Goal: Task Accomplishment & Management: Manage account settings

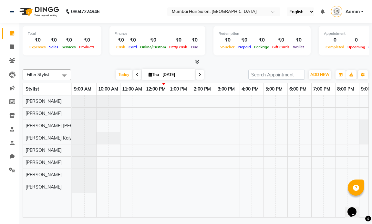
click at [160, 75] on input "[DATE]" at bounding box center [176, 75] width 32 height 10
select select "9"
select select "2025"
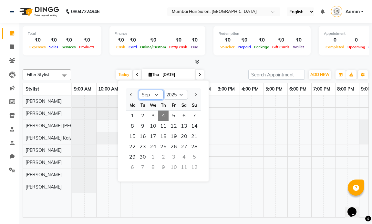
click at [146, 96] on select "Jan Feb Mar Apr May Jun [DATE] Aug Sep Oct Nov Dec" at bounding box center [151, 95] width 25 height 10
select select "8"
click at [139, 90] on select "Jan Feb Mar Apr May Jun [DATE] Aug Sep Oct Nov Dec" at bounding box center [151, 95] width 25 height 10
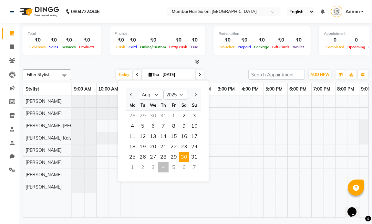
click at [186, 159] on span "30" at bounding box center [184, 157] width 10 height 10
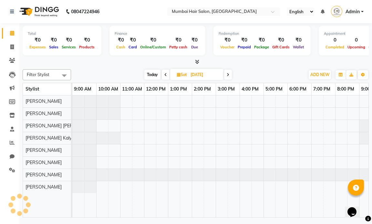
scroll to position [0, 38]
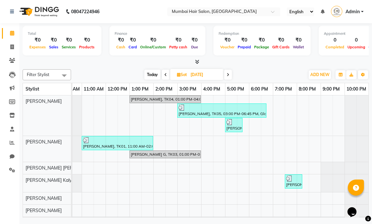
click at [227, 76] on icon at bounding box center [228, 75] width 3 height 4
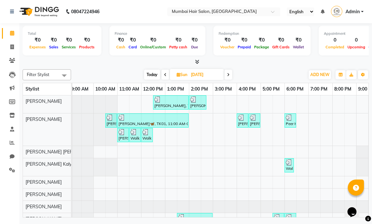
scroll to position [0, 2]
click at [164, 77] on icon at bounding box center [165, 75] width 3 height 4
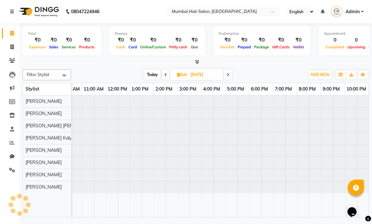
scroll to position [0, 38]
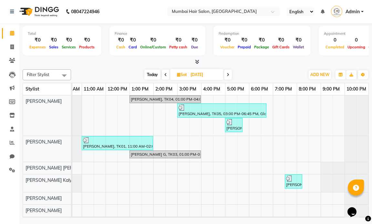
click at [164, 77] on icon at bounding box center [165, 75] width 3 height 4
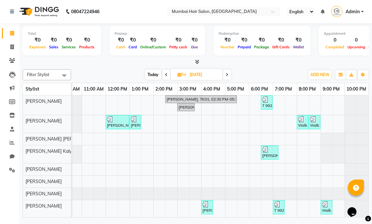
click at [164, 77] on span at bounding box center [166, 75] width 8 height 10
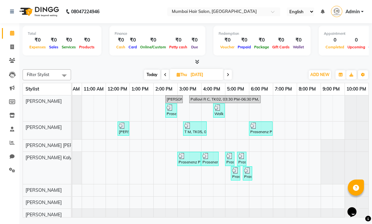
click at [164, 77] on icon at bounding box center [165, 75] width 3 height 4
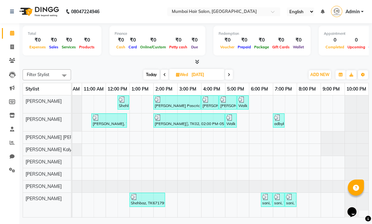
click at [164, 77] on icon at bounding box center [164, 75] width 3 height 4
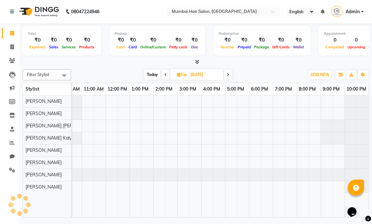
scroll to position [0, 0]
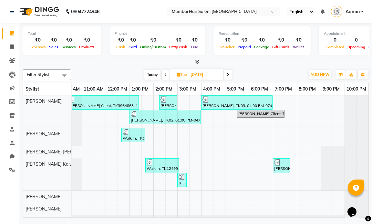
click at [164, 76] on icon at bounding box center [165, 75] width 3 height 4
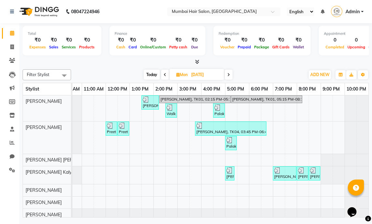
click at [164, 76] on icon at bounding box center [165, 75] width 3 height 4
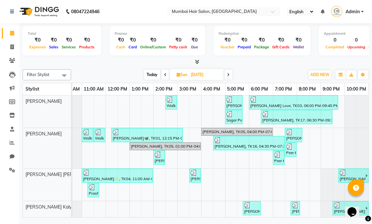
click at [231, 75] on span at bounding box center [228, 75] width 8 height 10
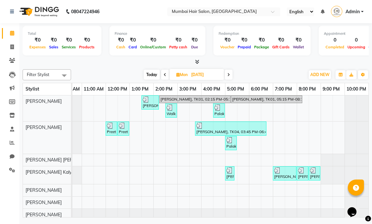
click at [231, 75] on span at bounding box center [229, 75] width 8 height 10
type input "[DATE]"
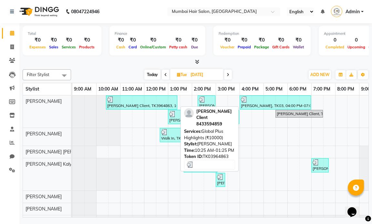
click at [144, 107] on div "[PERSON_NAME] Client, TK3964863, 10:25 AM-01:25 PM, Global Plus Highlights (₹10…" at bounding box center [142, 103] width 70 height 12
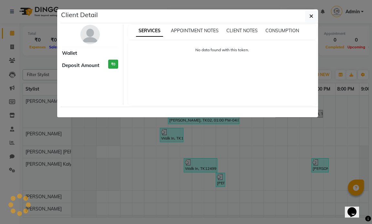
select select "3"
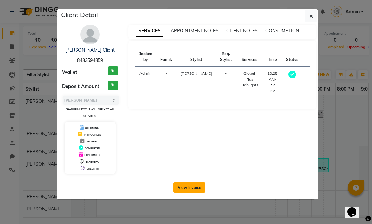
click at [199, 189] on button "View Invoice" at bounding box center [189, 188] width 32 height 10
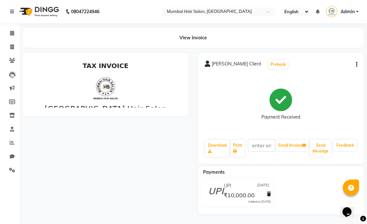
click at [359, 65] on div "[PERSON_NAME] Client Prebook Payment Received Download Print Email Invoice Send…" at bounding box center [281, 108] width 166 height 111
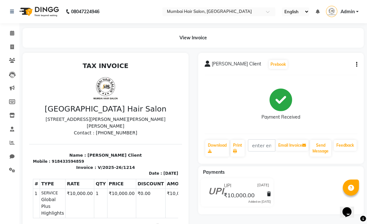
click at [355, 65] on button "button" at bounding box center [356, 64] width 4 height 7
click at [333, 72] on div "Edit Invoice" at bounding box center [325, 73] width 44 height 8
select select "service"
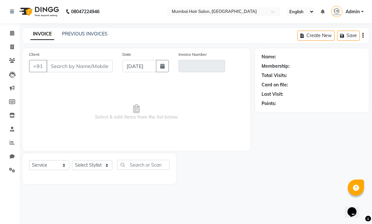
type input "8433594859"
type input "V/2025-26/1214"
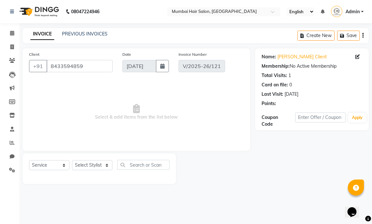
type input "[DATE]"
select select "select"
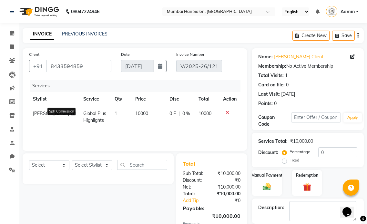
click at [71, 116] on icon at bounding box center [73, 113] width 5 height 5
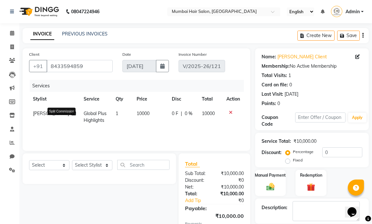
select select "66010"
select select "66012"
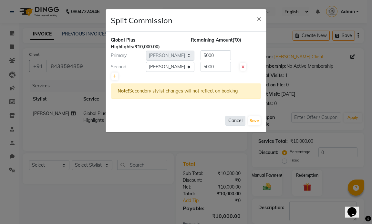
click at [231, 121] on button "Cancel" at bounding box center [235, 121] width 20 height 10
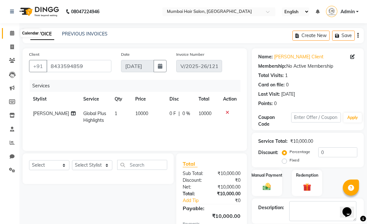
click at [12, 30] on span at bounding box center [11, 33] width 11 height 7
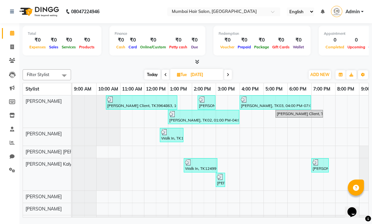
click at [181, 74] on span "Tue" at bounding box center [181, 74] width 13 height 5
select select "8"
select select "2025"
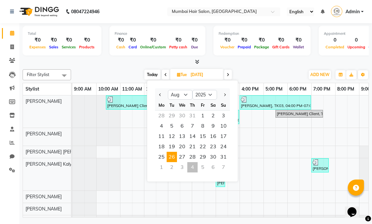
click at [199, 75] on input "[DATE]" at bounding box center [205, 75] width 32 height 10
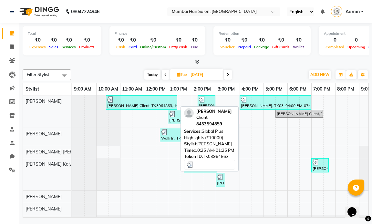
click at [141, 104] on div "[PERSON_NAME] Client, TK3964863, 10:25 AM-01:25 PM, Global Plus Highlights (₹10…" at bounding box center [142, 103] width 70 height 12
select select "3"
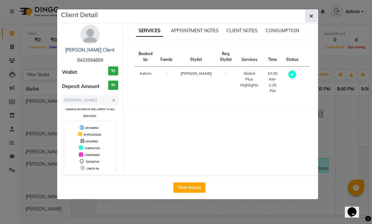
click at [310, 16] on icon "button" at bounding box center [311, 16] width 4 height 5
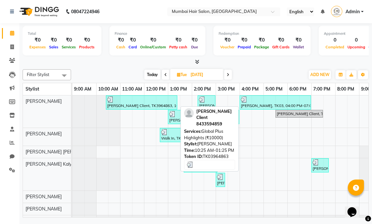
click at [143, 107] on div "[PERSON_NAME] Client, TK3964863, 10:25 AM-01:25 PM, Global Plus Highlights (₹10…" at bounding box center [142, 103] width 70 height 12
select select "3"
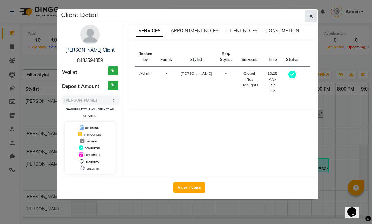
click at [308, 16] on button "button" at bounding box center [311, 16] width 12 height 12
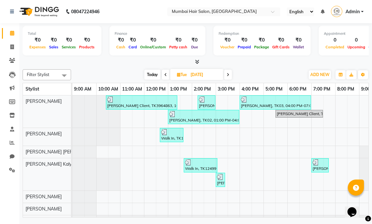
click at [212, 62] on div at bounding box center [196, 62] width 346 height 7
click at [217, 76] on input "[DATE]" at bounding box center [205, 75] width 32 height 10
select select "8"
select select "2025"
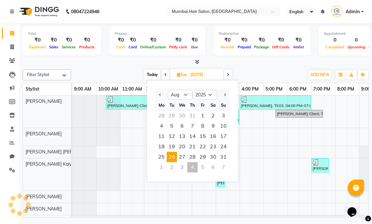
click at [191, 167] on div "4" at bounding box center [192, 167] width 10 height 10
type input "[DATE]"
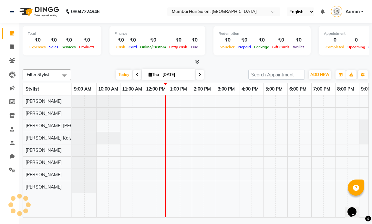
scroll to position [0, 38]
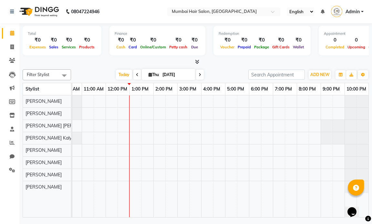
click at [160, 77] on input "[DATE]" at bounding box center [176, 75] width 32 height 10
select select "9"
select select "2025"
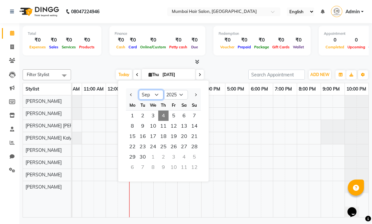
click at [152, 95] on select "Jan Feb Mar Apr May Jun [DATE] Aug Sep Oct Nov Dec" at bounding box center [151, 95] width 25 height 10
select select "8"
click at [139, 90] on select "Jan Feb Mar Apr May Jun [DATE] Aug Sep Oct Nov Dec" at bounding box center [151, 95] width 25 height 10
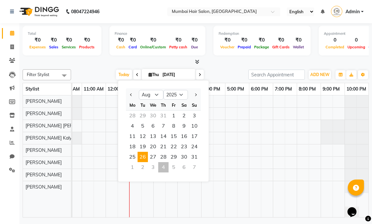
click at [144, 157] on span "26" at bounding box center [143, 157] width 10 height 10
type input "[DATE]"
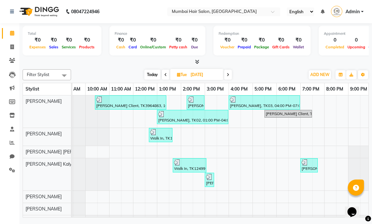
scroll to position [0, 0]
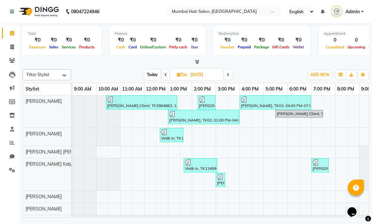
click at [188, 75] on span "Tue" at bounding box center [181, 74] width 13 height 5
select select "8"
select select "2025"
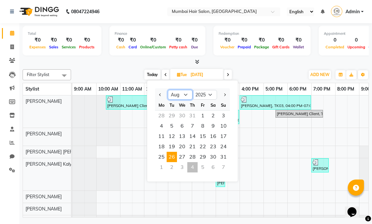
click at [177, 96] on select "Jan Feb Mar Apr May Jun [DATE] Aug Sep Oct Nov Dec" at bounding box center [180, 95] width 25 height 10
select select "9"
click at [168, 90] on select "Jan Feb Mar Apr May Jun [DATE] Aug Sep Oct Nov Dec" at bounding box center [180, 95] width 25 height 10
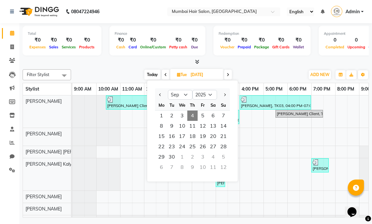
click at [193, 117] on span "4" at bounding box center [192, 116] width 10 height 10
type input "[DATE]"
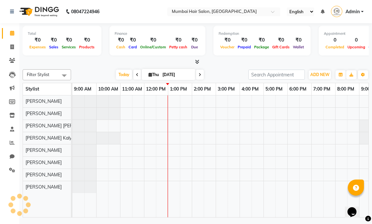
scroll to position [0, 38]
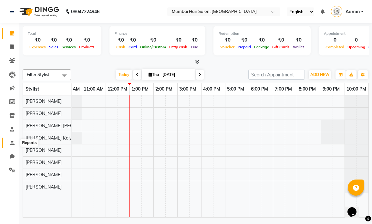
click at [9, 144] on span at bounding box center [11, 142] width 11 height 7
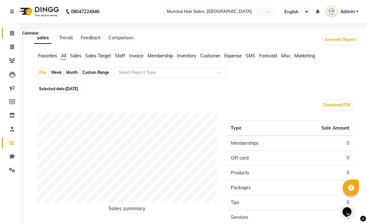
click at [10, 32] on icon at bounding box center [12, 33] width 4 height 5
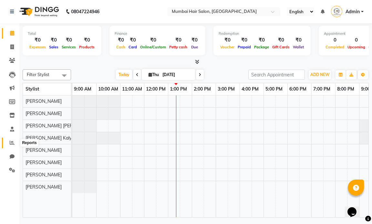
click at [14, 143] on icon at bounding box center [12, 142] width 5 height 5
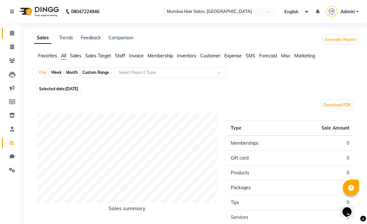
click at [11, 31] on icon at bounding box center [12, 33] width 4 height 5
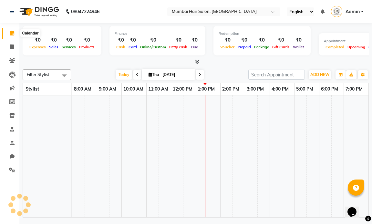
click at [12, 32] on icon at bounding box center [12, 33] width 4 height 5
